Goal: Information Seeking & Learning: Learn about a topic

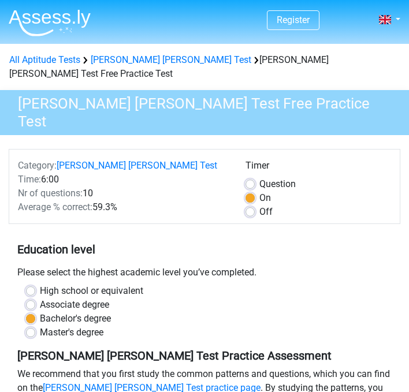
scroll to position [219, 0]
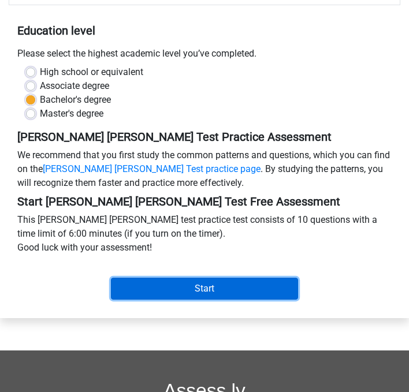
click at [205, 278] on input "Start" at bounding box center [204, 289] width 187 height 22
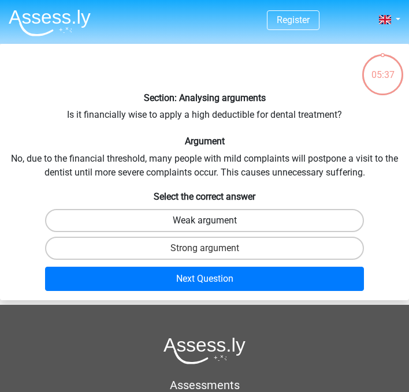
click at [231, 223] on label "Weak argument" at bounding box center [204, 220] width 319 height 23
click at [212, 223] on input "Weak argument" at bounding box center [208, 224] width 8 height 8
radio input "true"
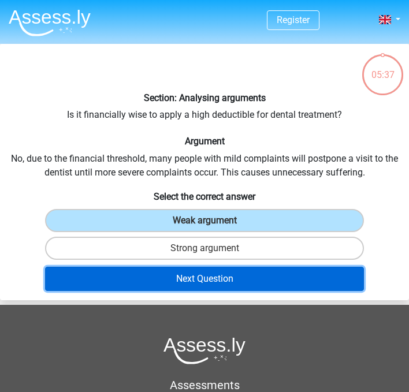
click at [223, 283] on button "Next Question" at bounding box center [204, 279] width 319 height 24
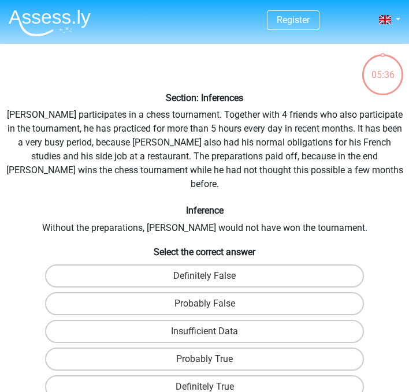
scroll to position [44, 0]
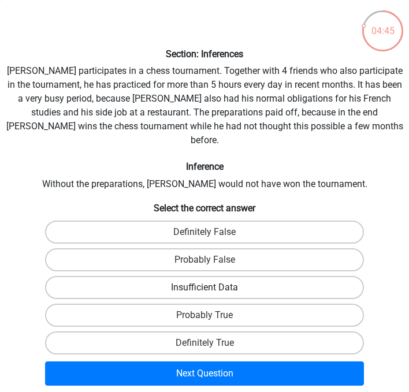
click at [202, 276] on label "Insufficient Data" at bounding box center [204, 287] width 319 height 23
click at [204, 287] on input "Insufficient Data" at bounding box center [208, 291] width 8 height 8
radio input "true"
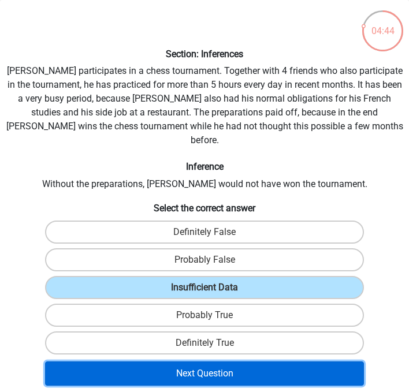
click at [211, 361] on button "Next Question" at bounding box center [204, 373] width 319 height 24
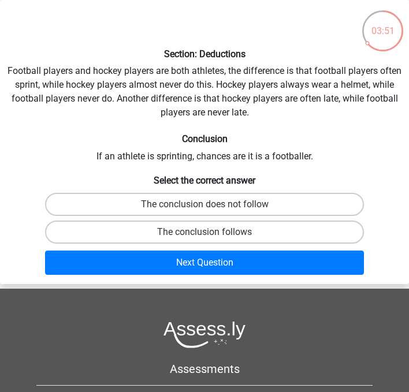
click at [207, 233] on input "The conclusion follows" at bounding box center [208, 236] width 8 height 8
radio input "true"
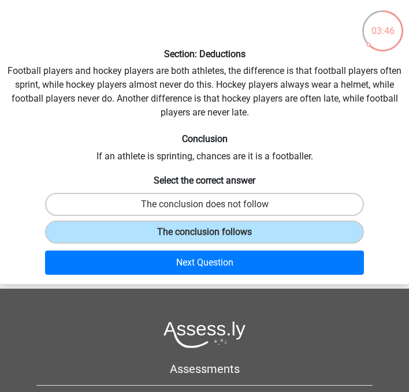
click at [209, 209] on input "The conclusion does not follow" at bounding box center [208, 208] width 8 height 8
radio input "true"
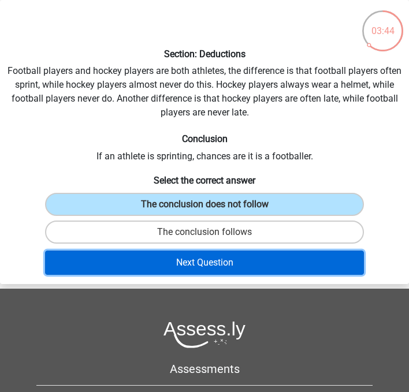
click at [200, 257] on button "Next Question" at bounding box center [204, 262] width 319 height 24
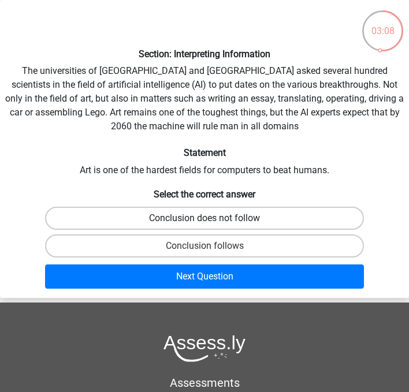
click at [227, 221] on label "Conclusion does not follow" at bounding box center [204, 218] width 319 height 23
click at [212, 221] on input "Conclusion does not follow" at bounding box center [208, 222] width 8 height 8
radio input "true"
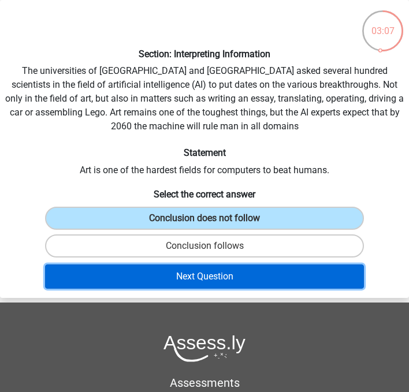
click at [228, 276] on button "Next Question" at bounding box center [204, 276] width 319 height 24
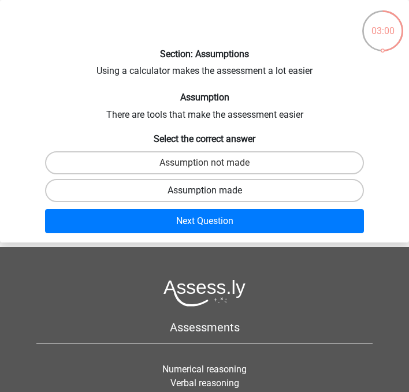
click at [245, 189] on label "Assumption made" at bounding box center [204, 190] width 319 height 23
click at [212, 190] on input "Assumption made" at bounding box center [208, 194] width 8 height 8
radio input "true"
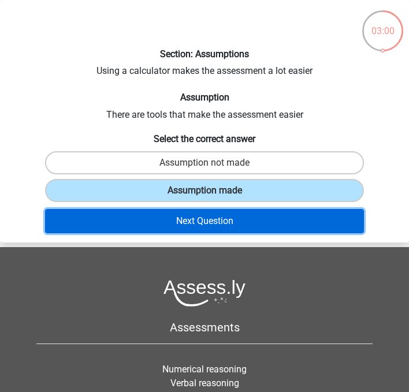
click at [237, 216] on button "Next Question" at bounding box center [204, 221] width 319 height 24
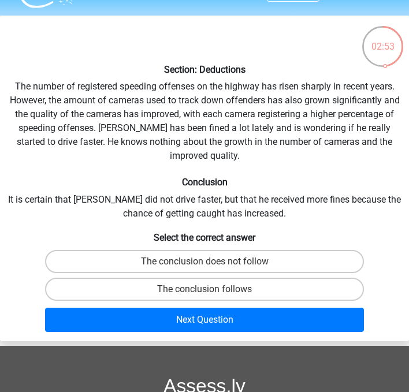
scroll to position [29, 0]
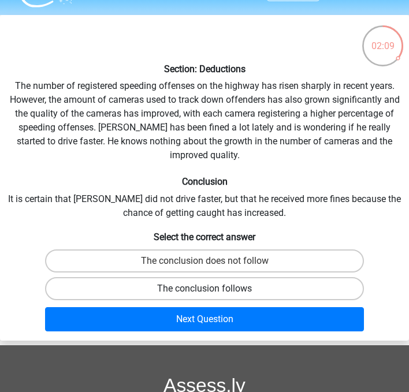
click at [233, 277] on label "The conclusion follows" at bounding box center [204, 288] width 319 height 23
click at [212, 289] on input "The conclusion follows" at bounding box center [208, 293] width 8 height 8
radio input "true"
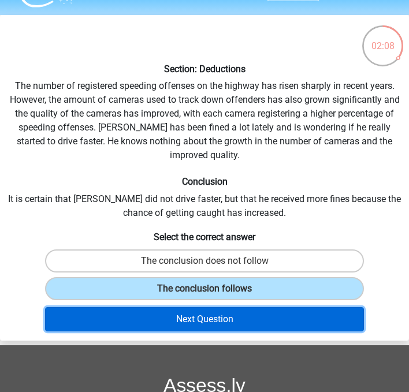
click at [233, 312] on button "Next Question" at bounding box center [204, 319] width 319 height 24
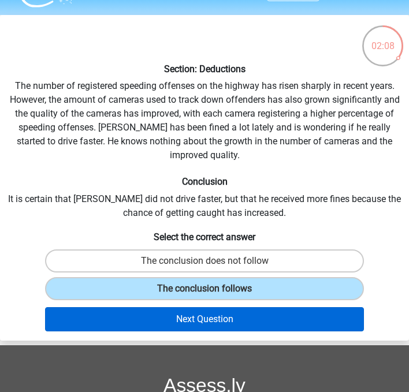
scroll to position [44, 0]
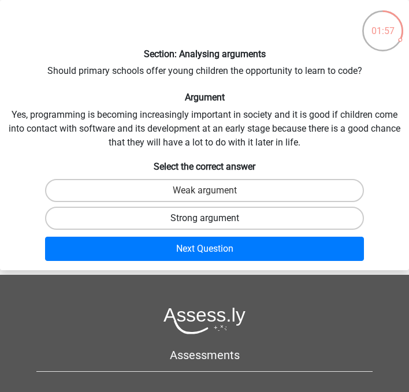
click at [244, 214] on label "Strong argument" at bounding box center [204, 218] width 319 height 23
click at [212, 218] on input "Strong argument" at bounding box center [208, 222] width 8 height 8
radio input "true"
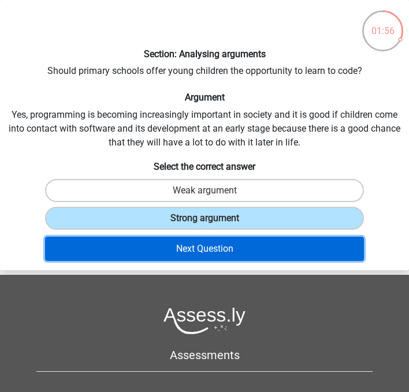
click at [235, 242] on button "Next Question" at bounding box center [204, 249] width 319 height 24
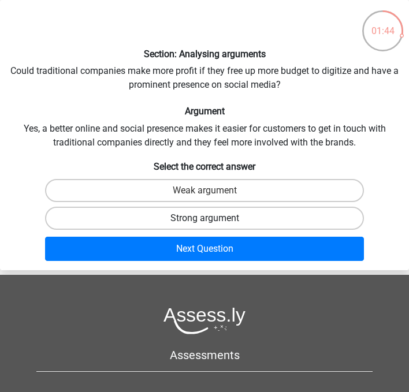
click at [239, 216] on label "Strong argument" at bounding box center [204, 218] width 319 height 23
click at [212, 218] on input "Strong argument" at bounding box center [208, 222] width 8 height 8
radio input "true"
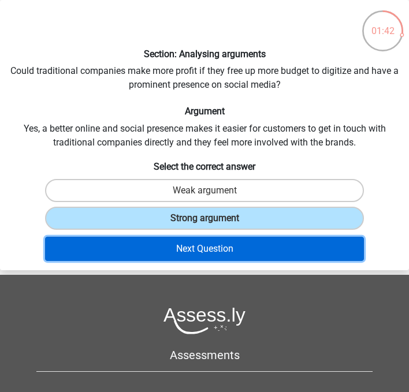
click at [239, 247] on button "Next Question" at bounding box center [204, 249] width 319 height 24
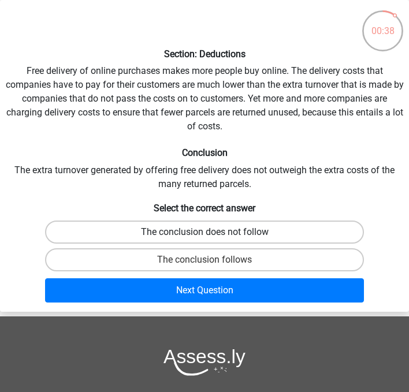
click at [241, 236] on label "The conclusion does not follow" at bounding box center [204, 231] width 319 height 23
click at [212, 236] on input "The conclusion does not follow" at bounding box center [208, 236] width 8 height 8
radio input "true"
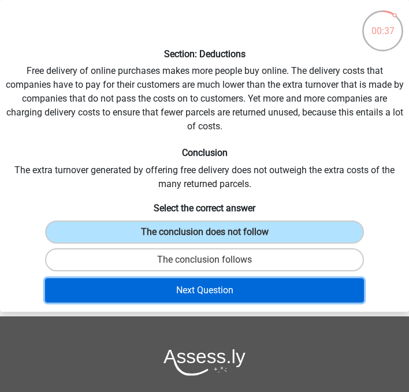
click at [234, 289] on button "Next Question" at bounding box center [204, 290] width 319 height 24
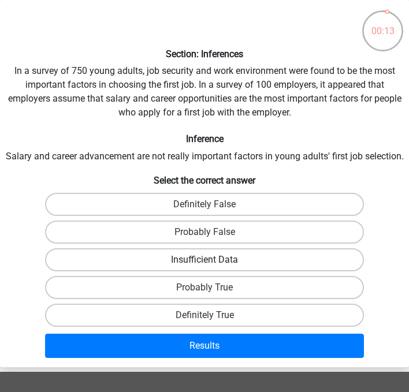
click at [234, 271] on label "Insufficient Data" at bounding box center [204, 259] width 319 height 23
click at [212, 267] on input "Insufficient Data" at bounding box center [208, 264] width 8 height 8
radio input "true"
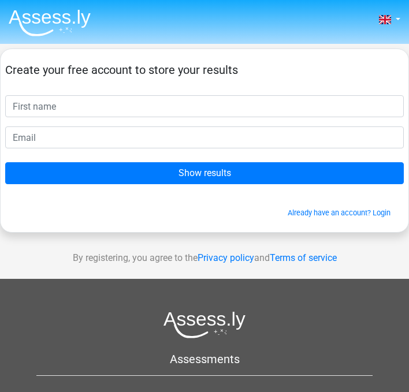
click at [132, 98] on input "text" at bounding box center [204, 106] width 398 height 22
type input "[PERSON_NAME]"
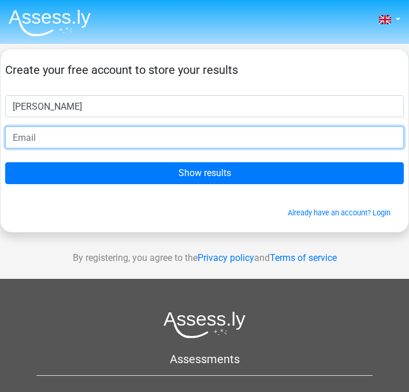
click at [106, 142] on input "email" at bounding box center [204, 137] width 398 height 22
type input "[EMAIL_ADDRESS][DOMAIN_NAME]"
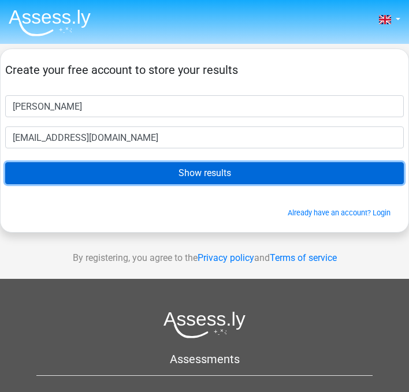
click at [110, 174] on input "Show results" at bounding box center [204, 173] width 398 height 22
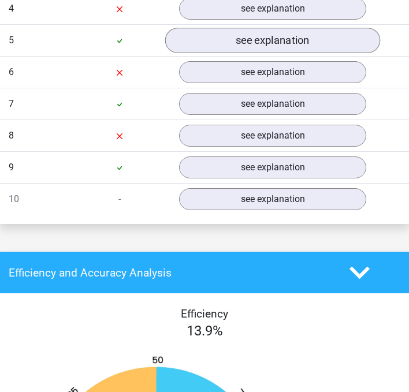
scroll to position [1126, 0]
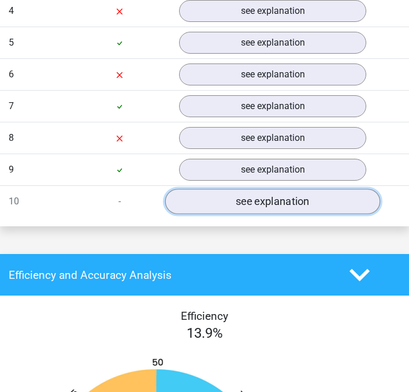
click at [247, 191] on link "see explanation" at bounding box center [272, 201] width 215 height 25
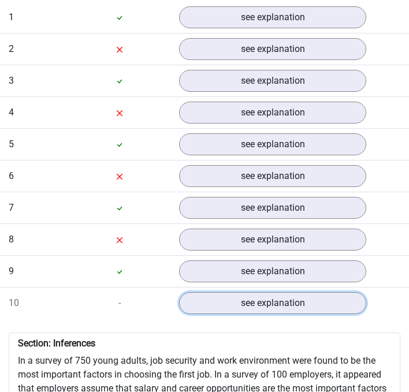
scroll to position [1023, 0]
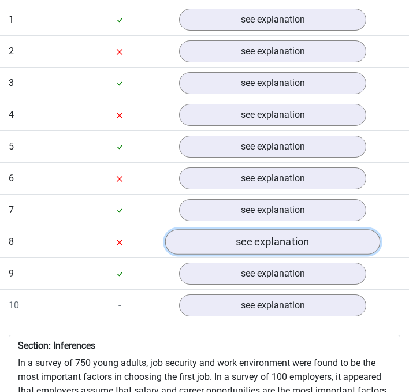
click at [260, 230] on link "see explanation" at bounding box center [272, 242] width 215 height 25
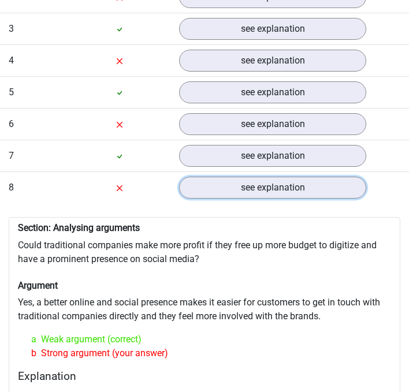
scroll to position [1073, 0]
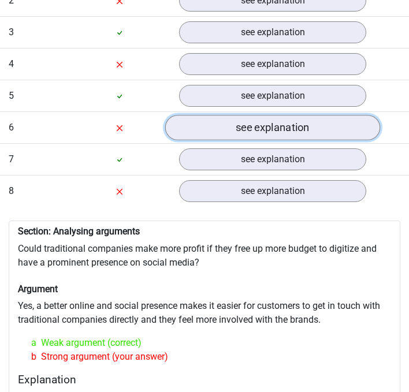
click at [265, 115] on link "see explanation" at bounding box center [272, 127] width 215 height 25
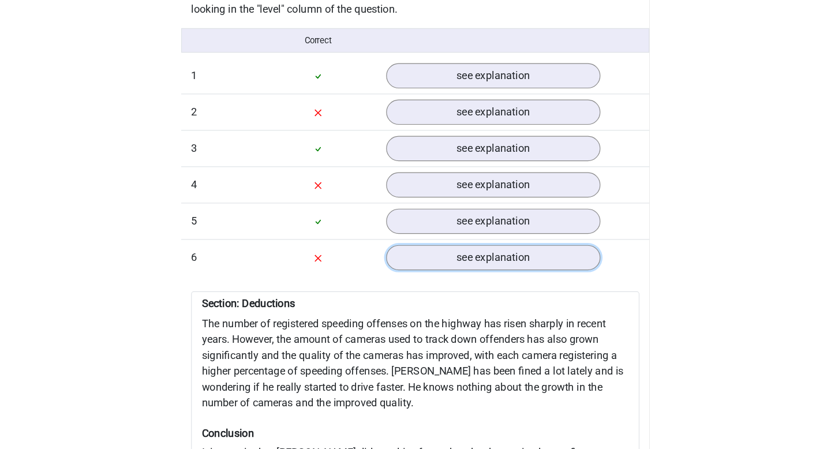
scroll to position [972, 0]
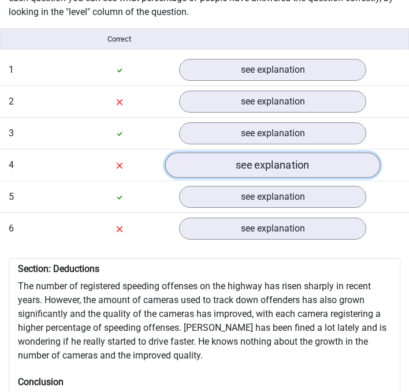
click at [249, 161] on link "see explanation" at bounding box center [272, 165] width 215 height 25
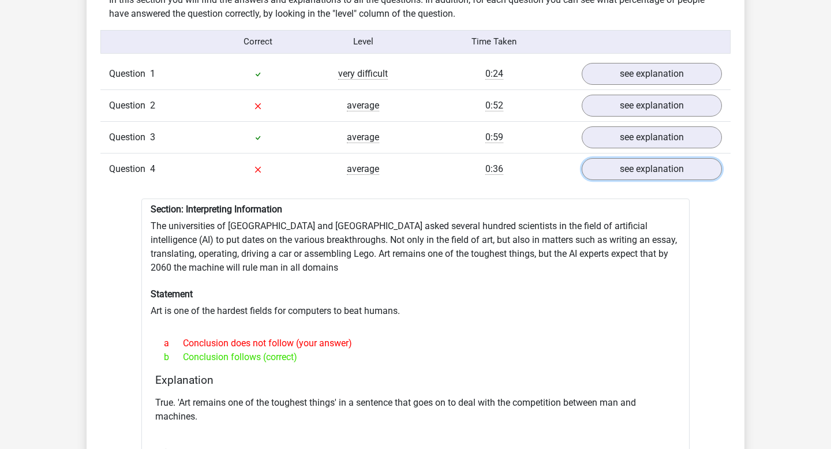
scroll to position [915, 0]
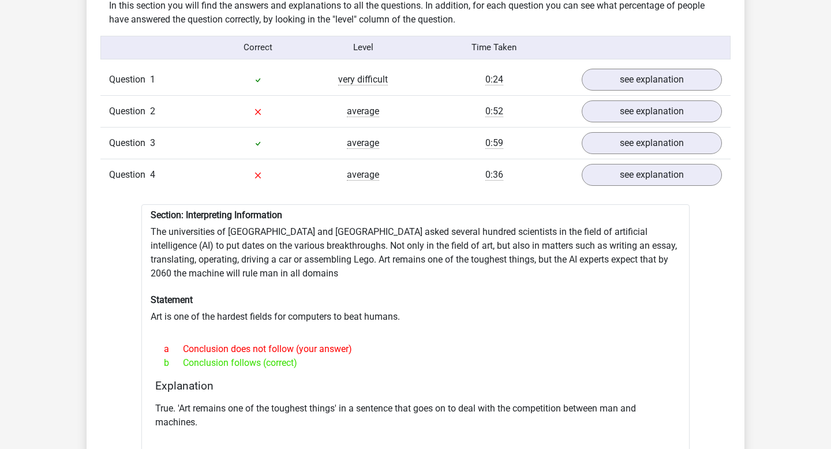
click at [305, 64] on div "Question 1 very difficult 0:24 see explanation" at bounding box center [415, 79] width 630 height 31
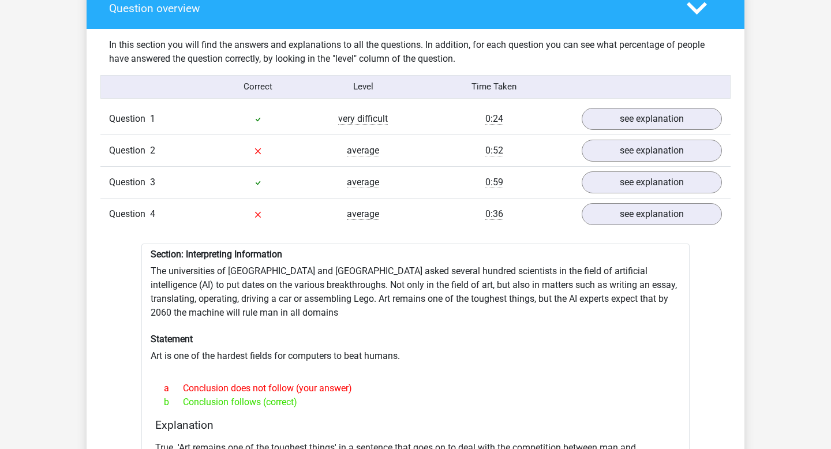
scroll to position [873, 0]
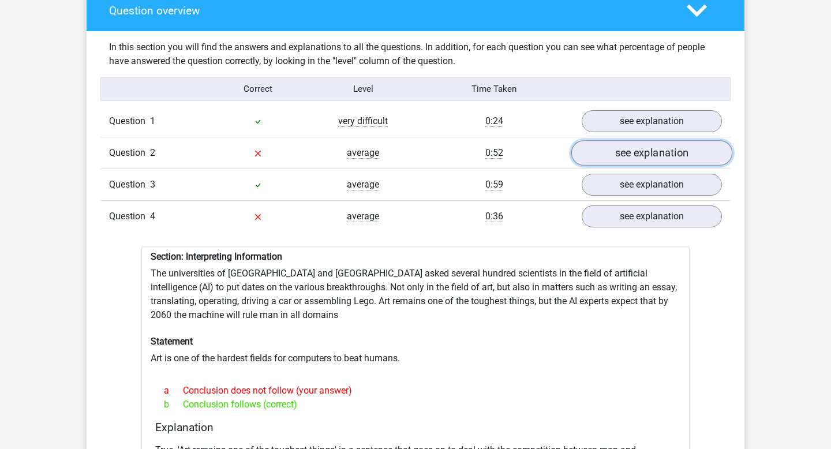
click at [408, 153] on link "see explanation" at bounding box center [651, 152] width 161 height 25
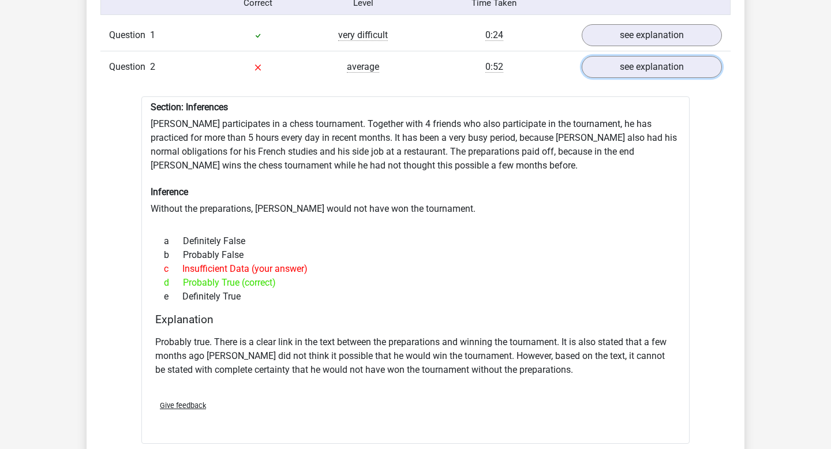
scroll to position [963, 0]
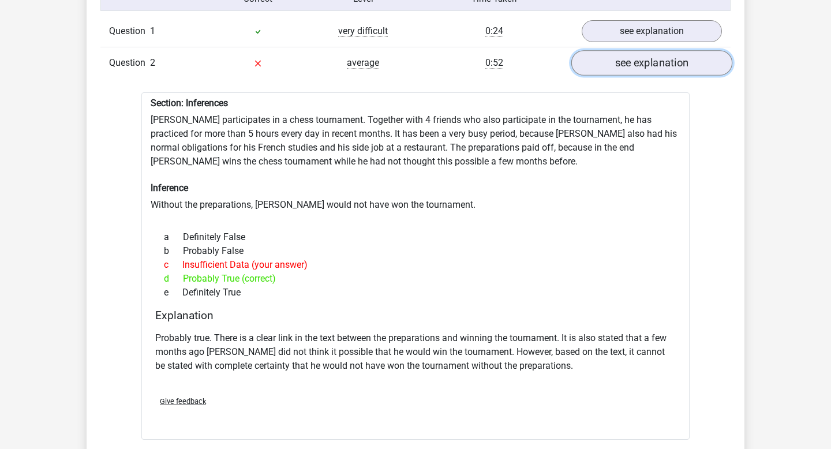
click at [408, 53] on link "see explanation" at bounding box center [651, 62] width 161 height 25
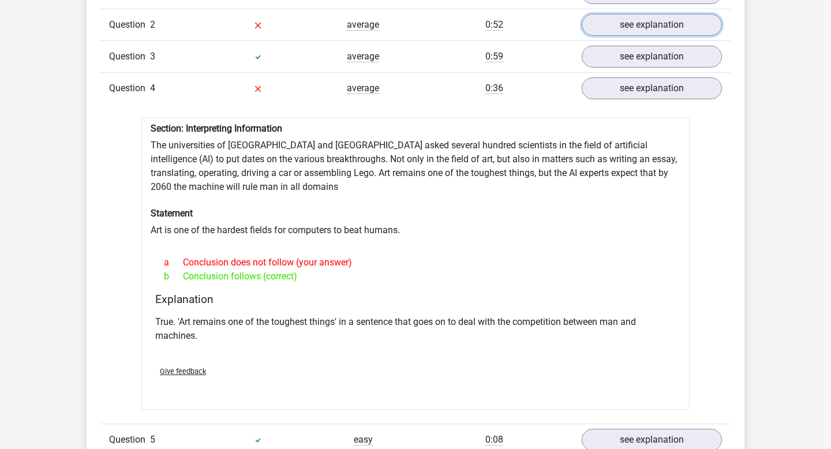
scroll to position [1001, 0]
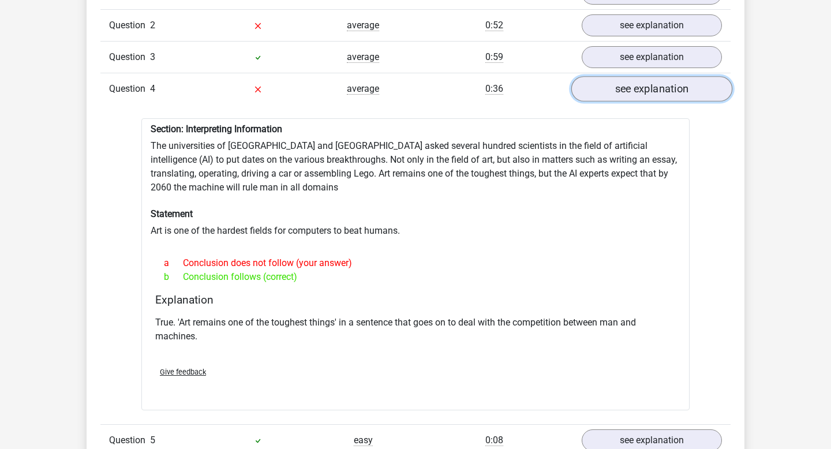
click at [408, 81] on link "see explanation" at bounding box center [651, 88] width 161 height 25
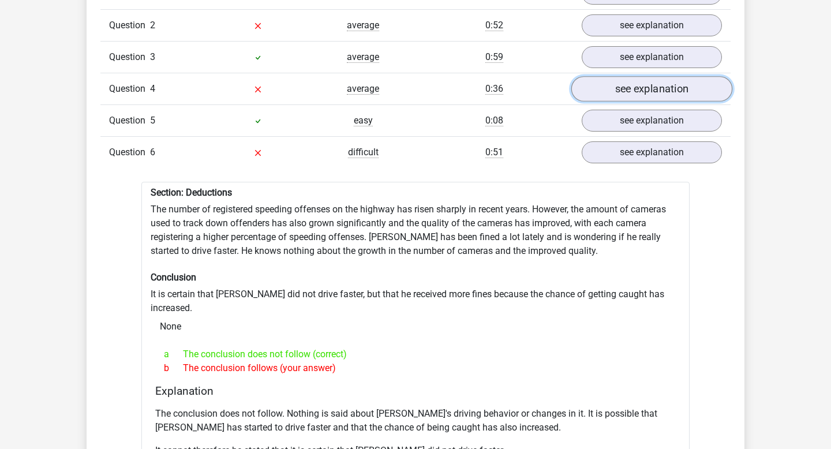
click at [408, 76] on link "see explanation" at bounding box center [651, 88] width 161 height 25
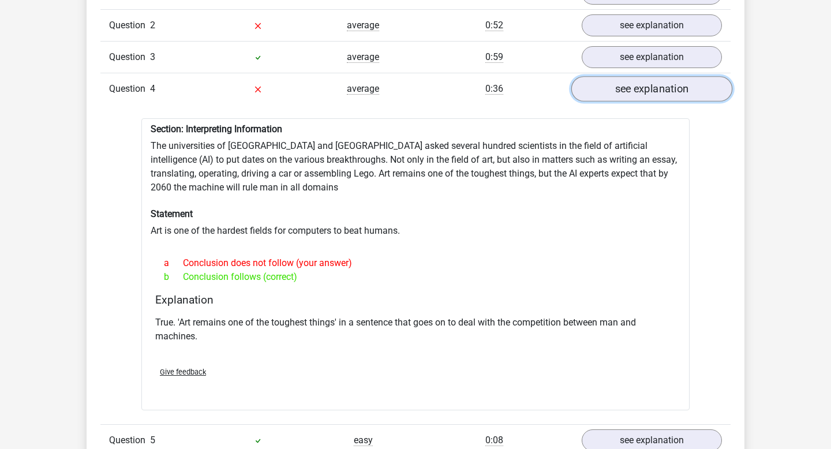
click at [408, 77] on link "see explanation" at bounding box center [651, 88] width 161 height 25
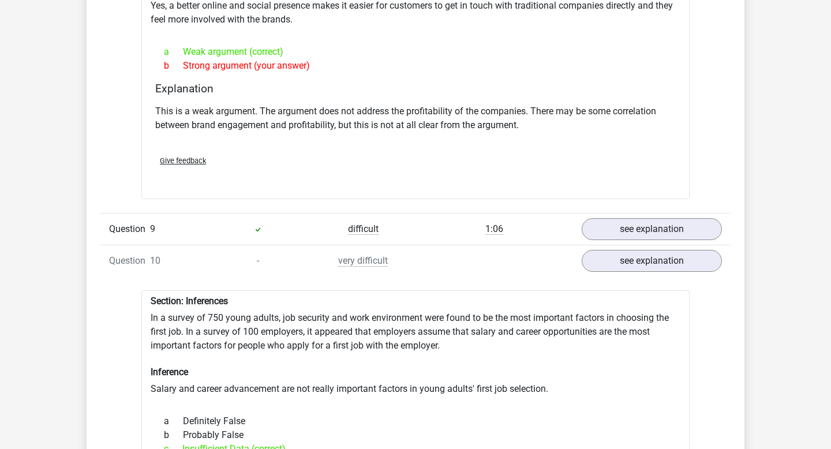
scroll to position [1326, 0]
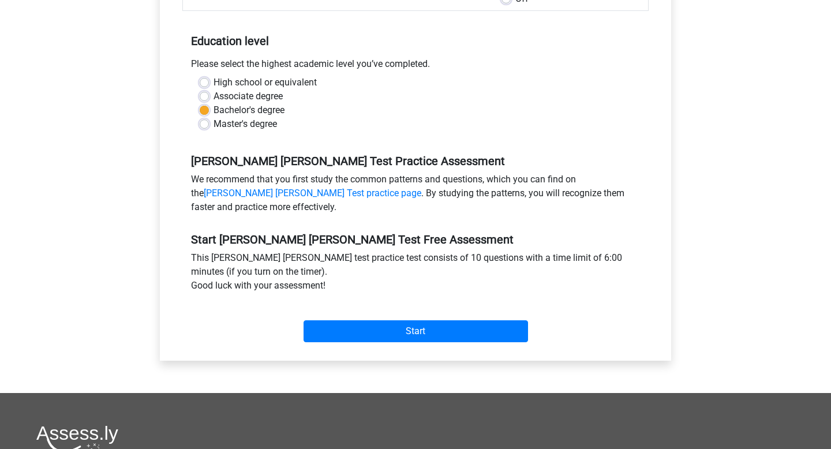
scroll to position [228, 0]
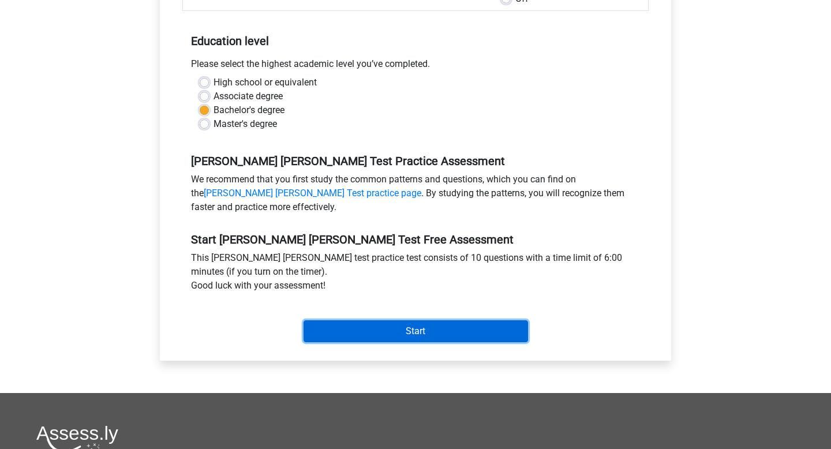
click at [376, 320] on input "Start" at bounding box center [416, 331] width 224 height 22
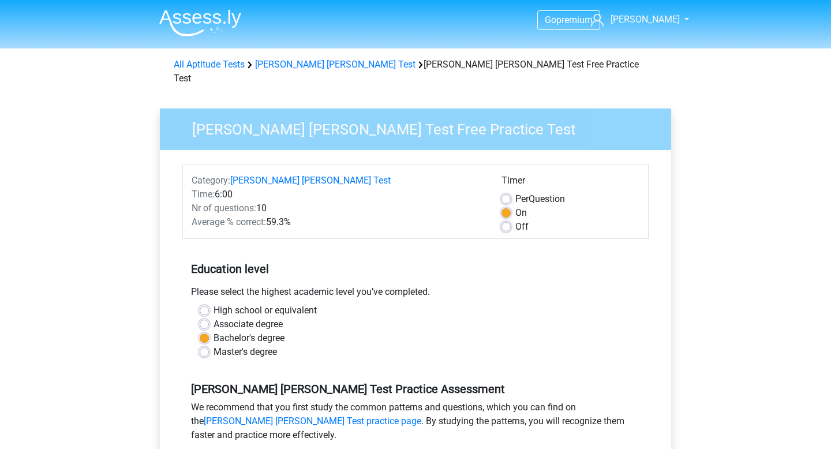
scroll to position [228, 0]
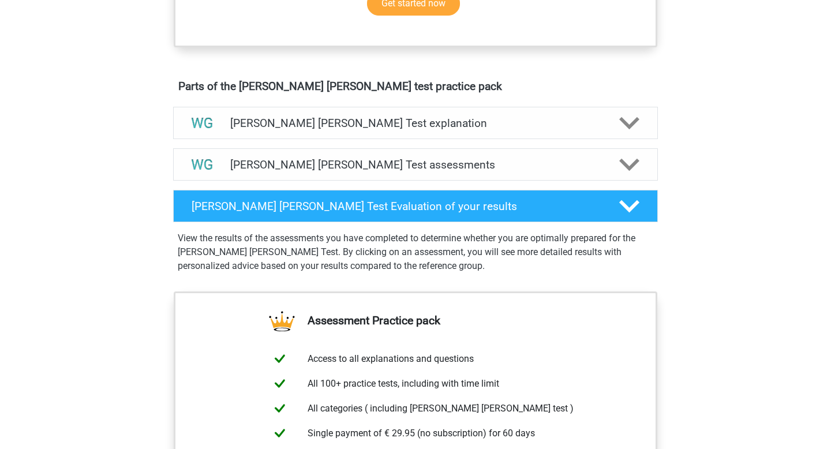
scroll to position [446, 0]
